Goal: Task Accomplishment & Management: Manage account settings

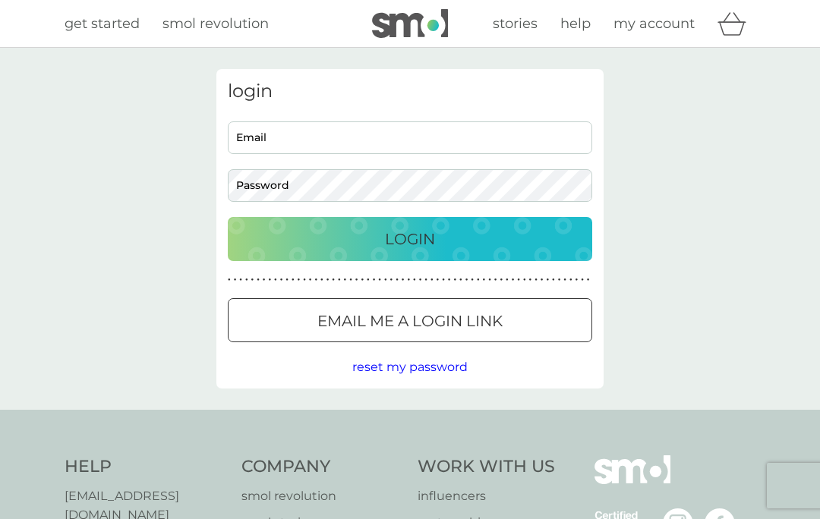
click at [273, 137] on input "Email" at bounding box center [410, 138] width 365 height 33
type input "[EMAIL_ADDRESS][DOMAIN_NAME]"
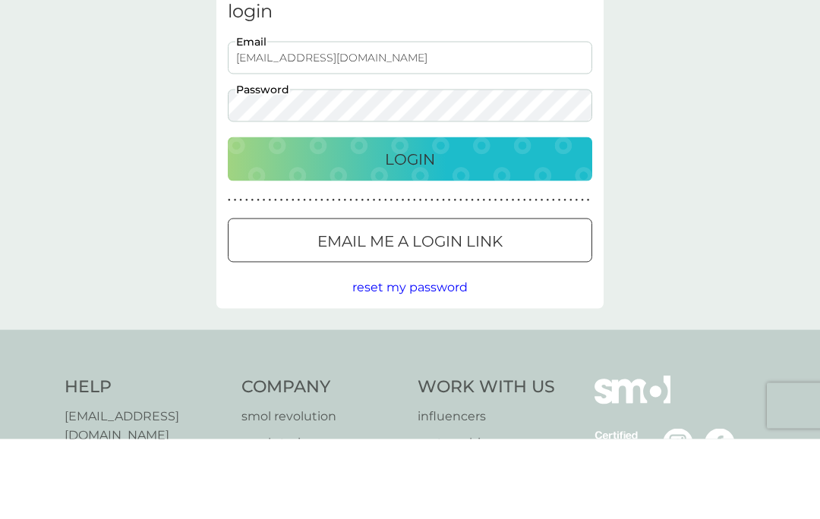
click at [410, 217] on button "Login" at bounding box center [410, 239] width 365 height 44
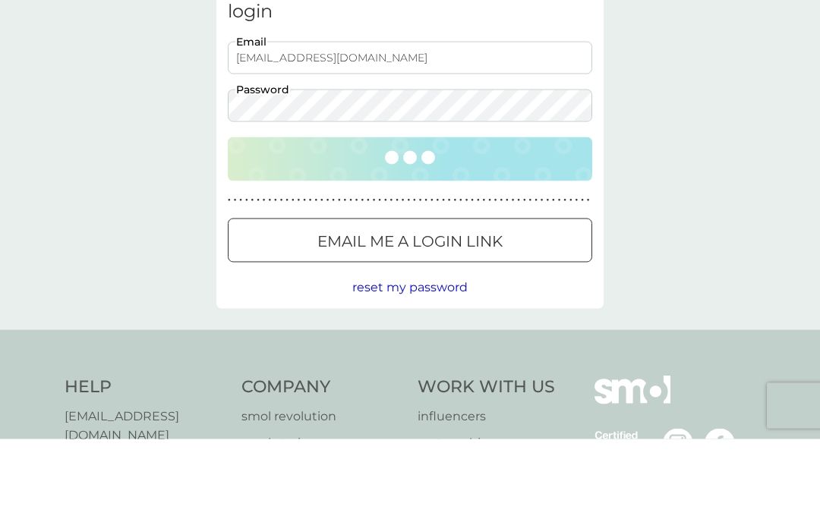
scroll to position [81, 0]
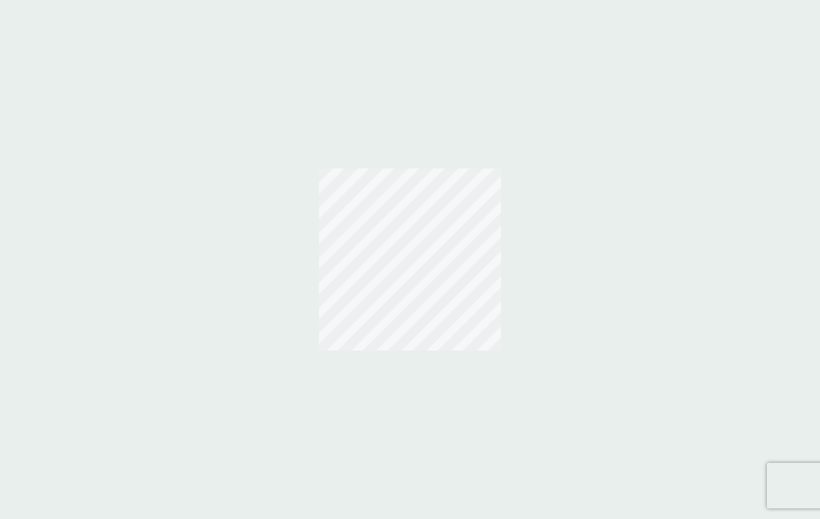
scroll to position [66, 0]
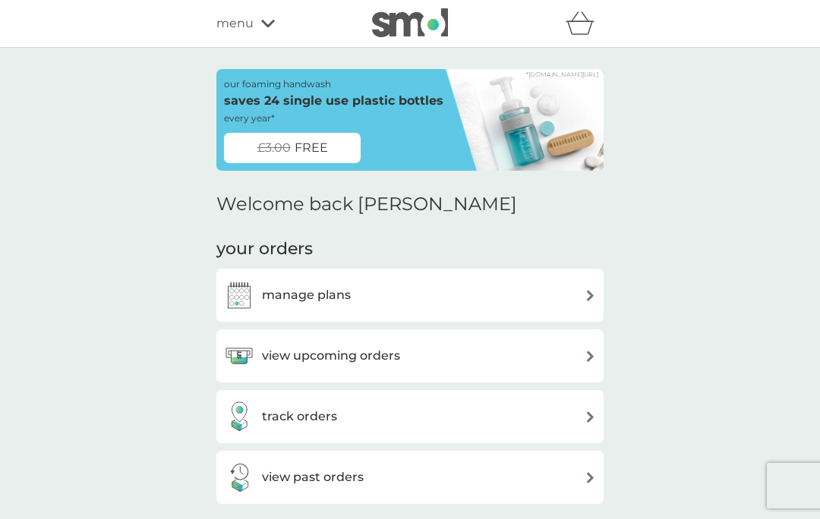
click at [575, 349] on div "view upcoming orders" at bounding box center [410, 356] width 372 height 30
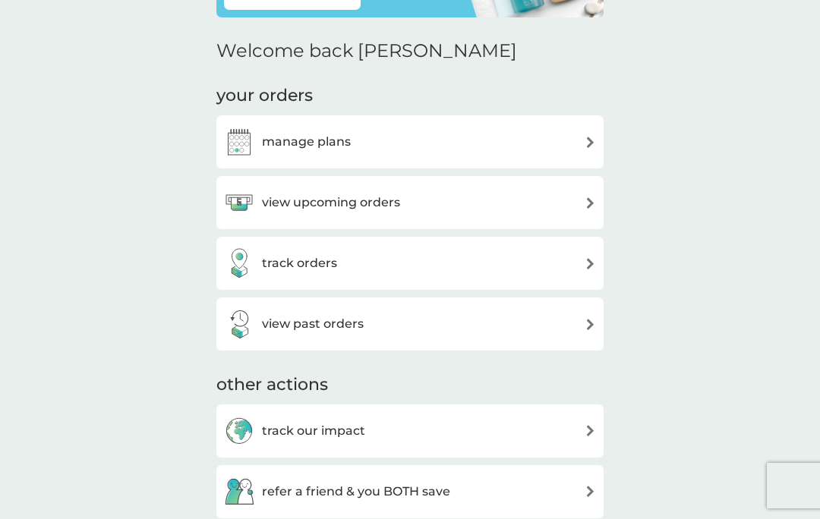
scroll to position [153, 0]
click at [556, 144] on div "manage plans" at bounding box center [410, 143] width 372 height 30
